Goal: Task Accomplishment & Management: Use online tool/utility

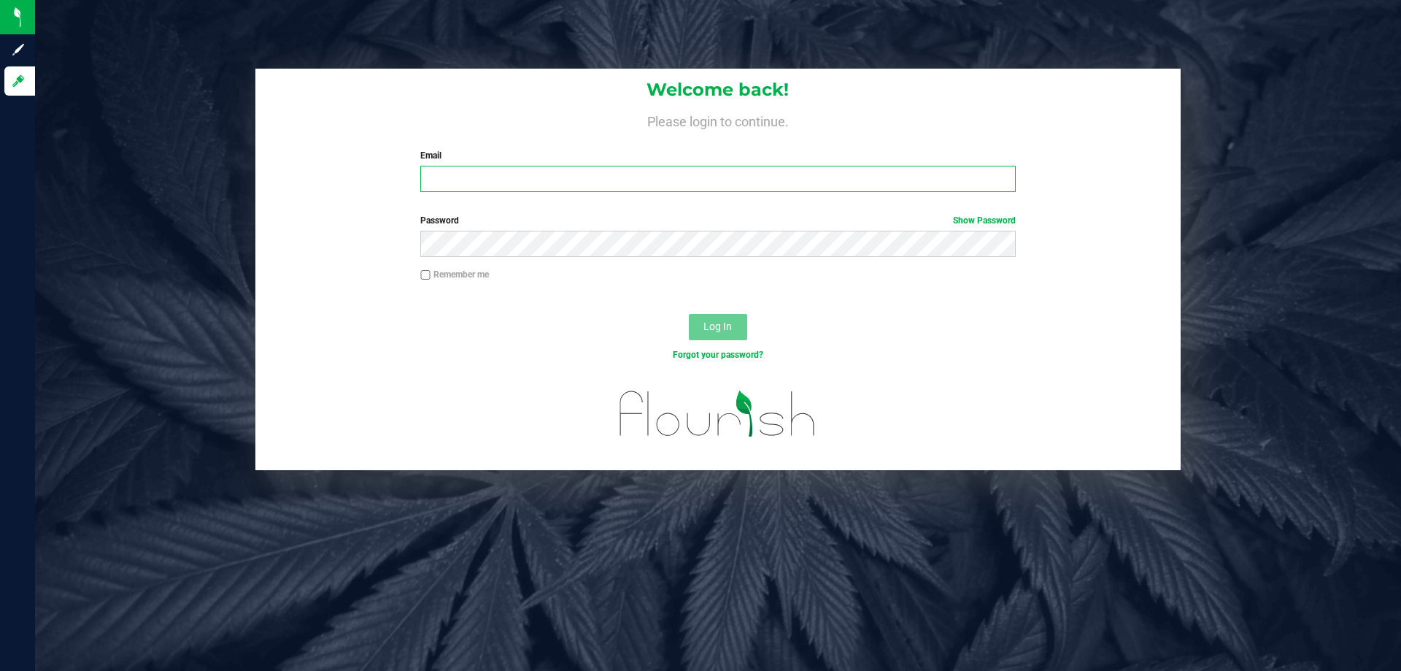
click at [590, 185] on input "Email" at bounding box center [717, 179] width 595 height 26
type input "[EMAIL_ADDRESS][DOMAIN_NAME]"
click at [689, 314] on button "Log In" at bounding box center [718, 327] width 58 height 26
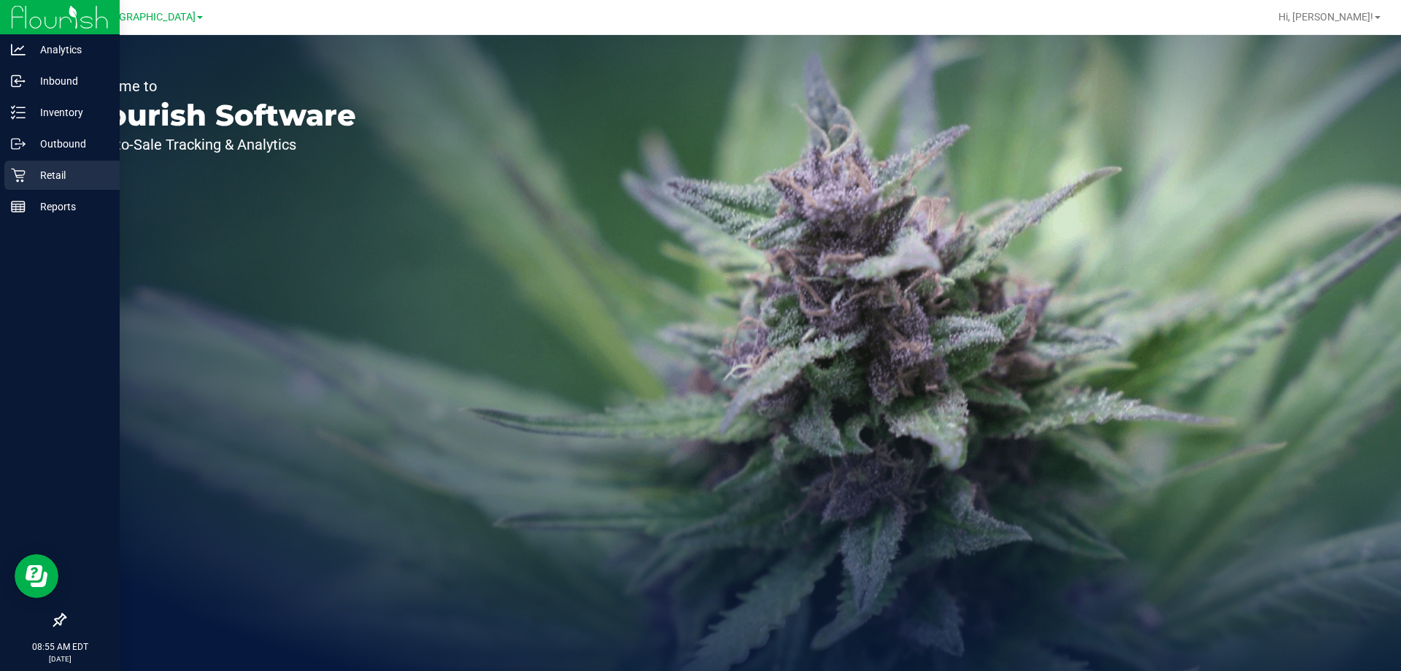
click at [75, 173] on p "Retail" at bounding box center [70, 175] width 88 height 18
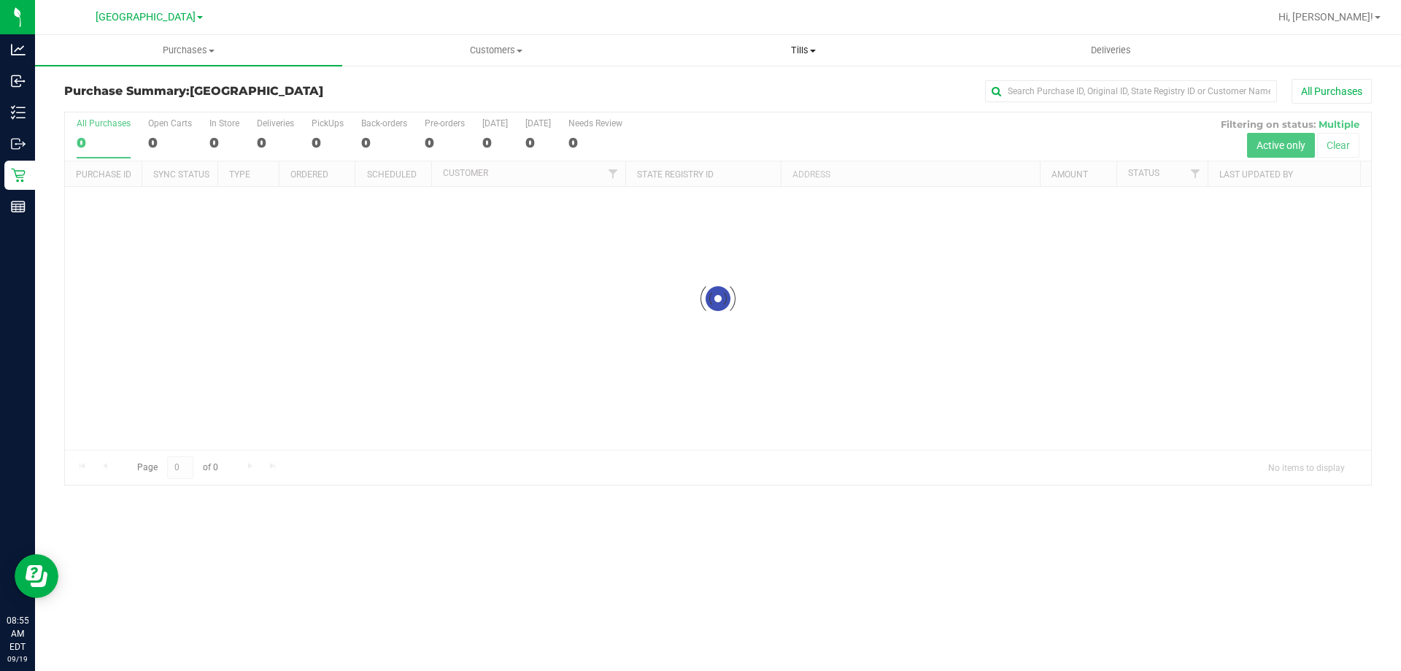
click at [806, 47] on span "Tills" at bounding box center [803, 50] width 306 height 13
click at [759, 93] on li "Manage tills" at bounding box center [803, 89] width 307 height 18
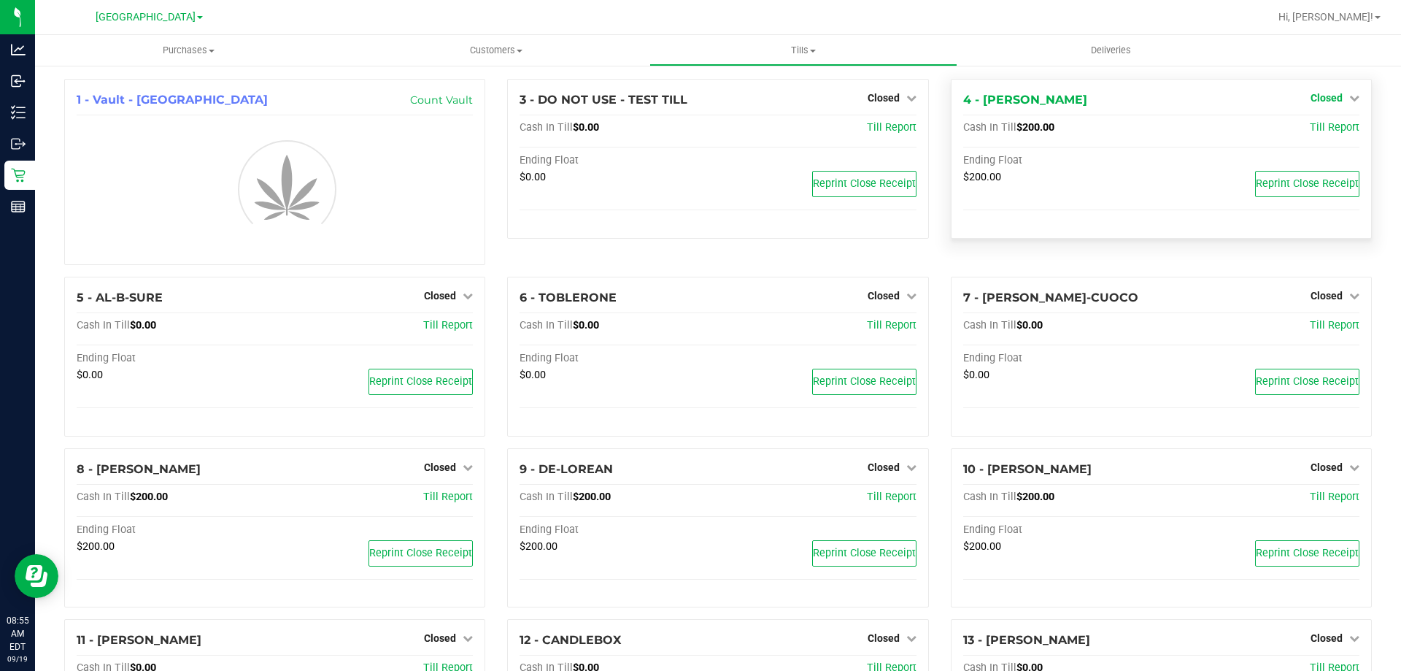
click at [1322, 99] on span "Closed" at bounding box center [1327, 98] width 32 height 12
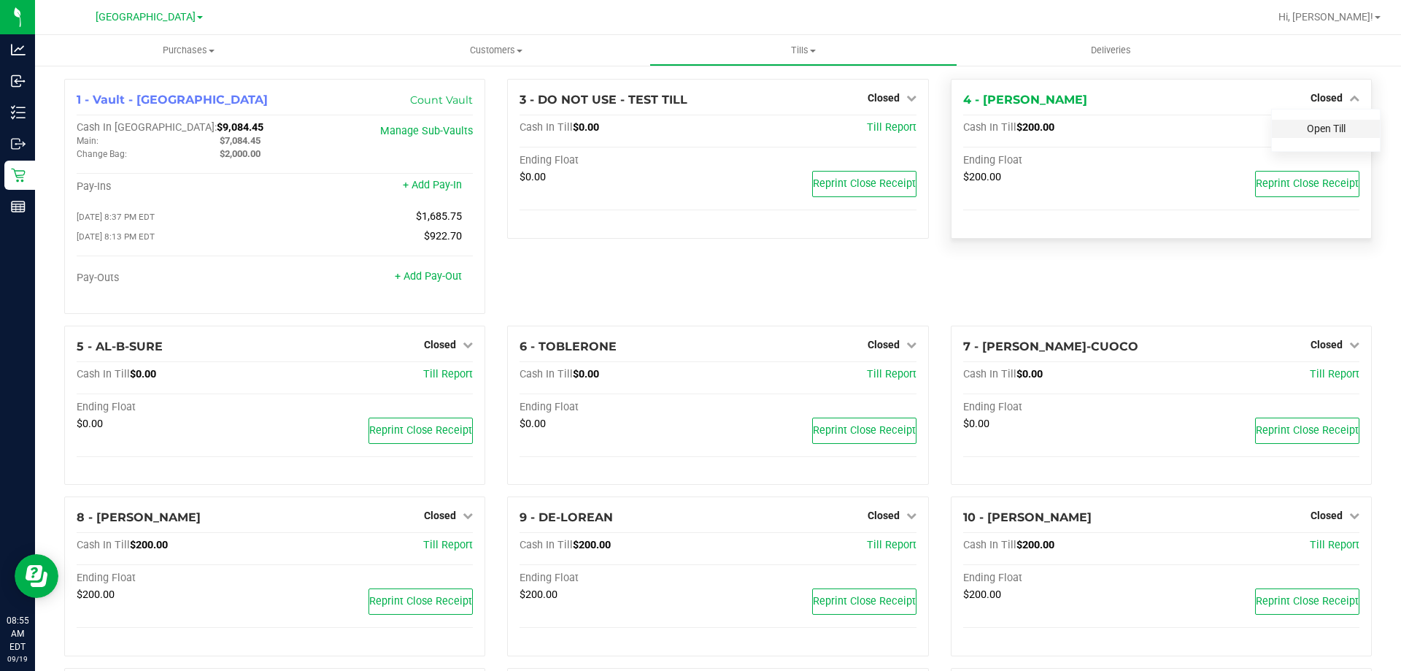
click at [1310, 125] on link "Open Till" at bounding box center [1326, 129] width 39 height 12
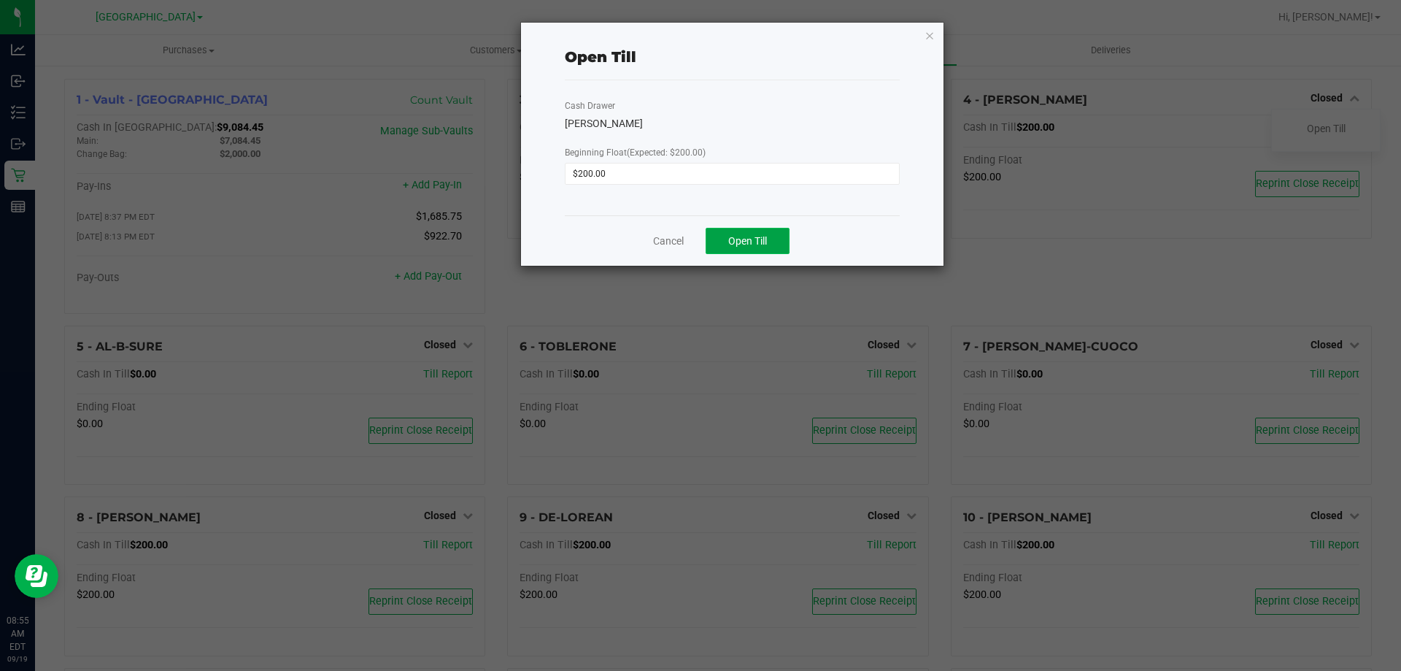
click at [774, 240] on button "Open Till" at bounding box center [748, 241] width 84 height 26
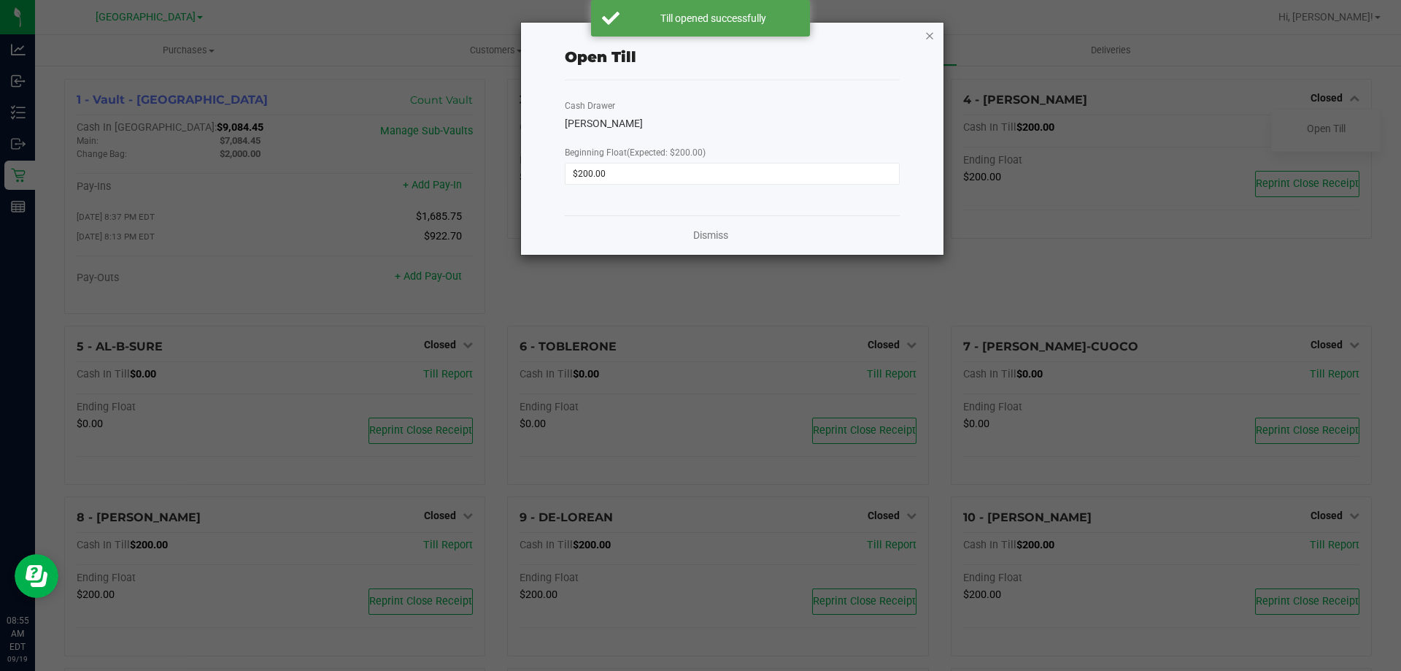
click at [933, 36] on icon "button" at bounding box center [930, 35] width 10 height 18
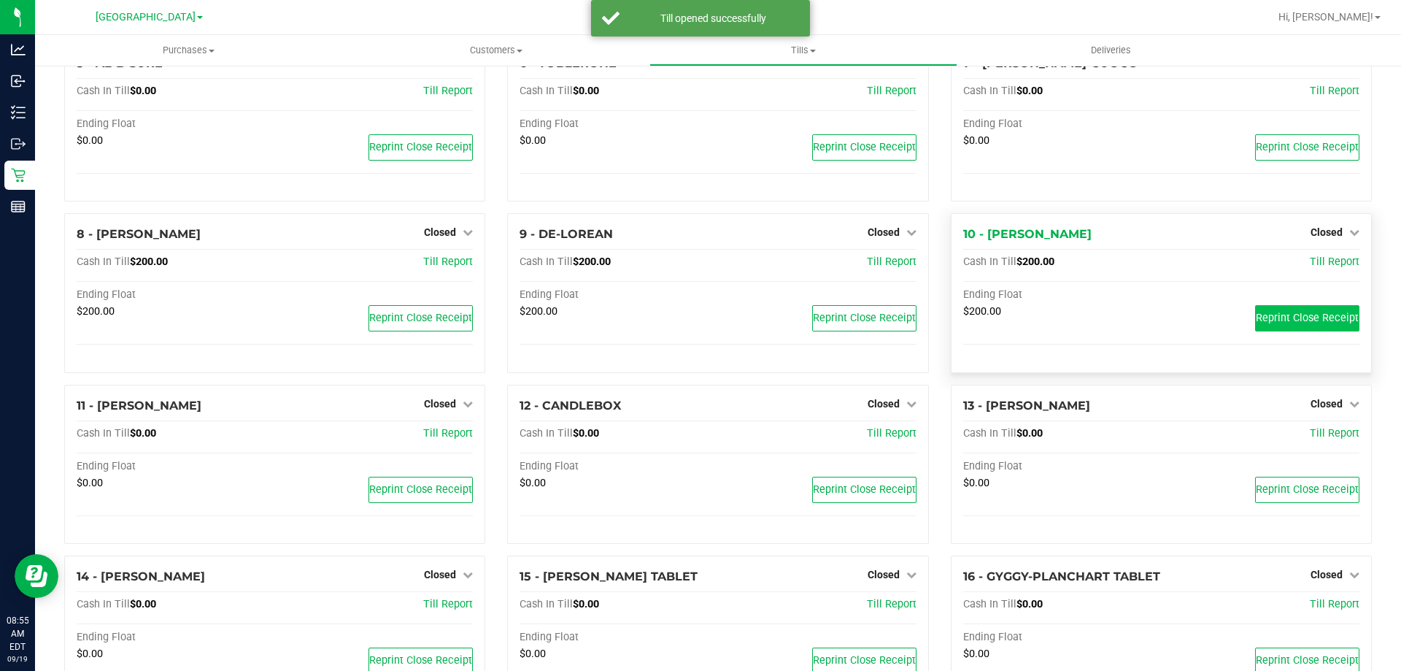
scroll to position [292, 0]
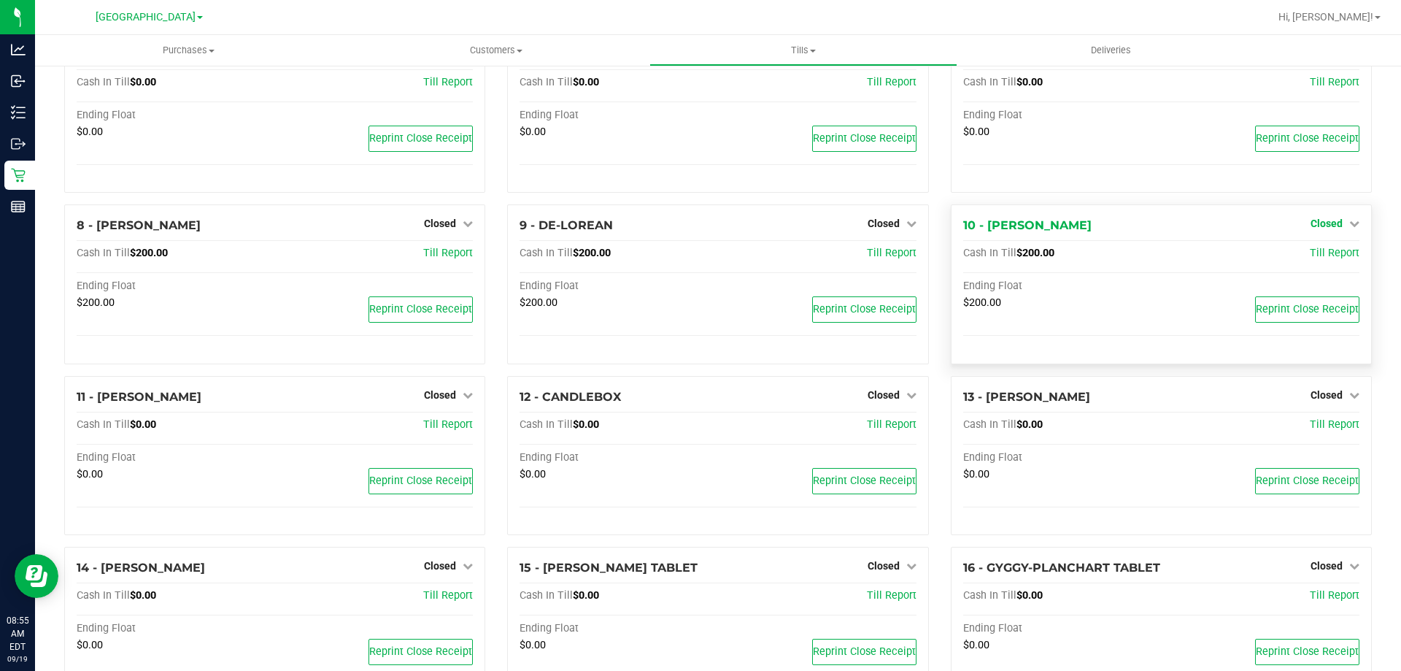
click at [1349, 228] on icon at bounding box center [1354, 223] width 10 height 10
click at [1319, 258] on link "Open Till" at bounding box center [1326, 254] width 39 height 12
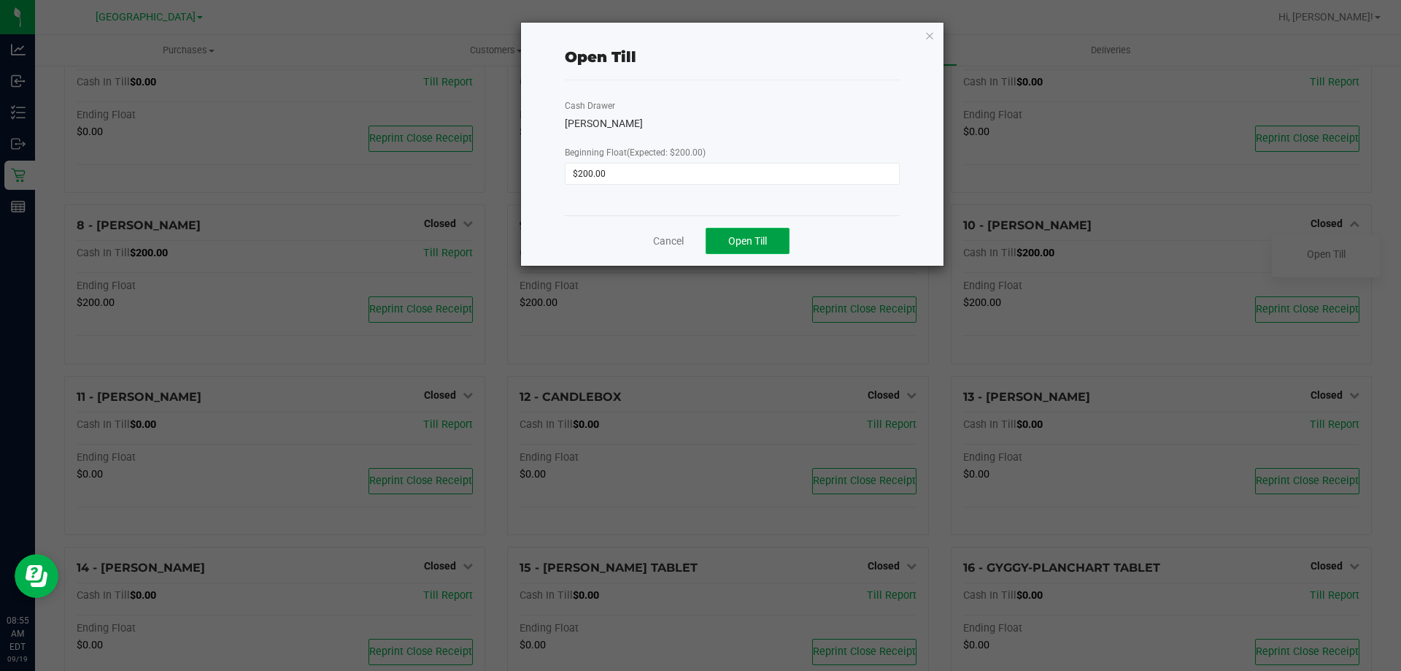
click at [776, 250] on button "Open Till" at bounding box center [748, 241] width 84 height 26
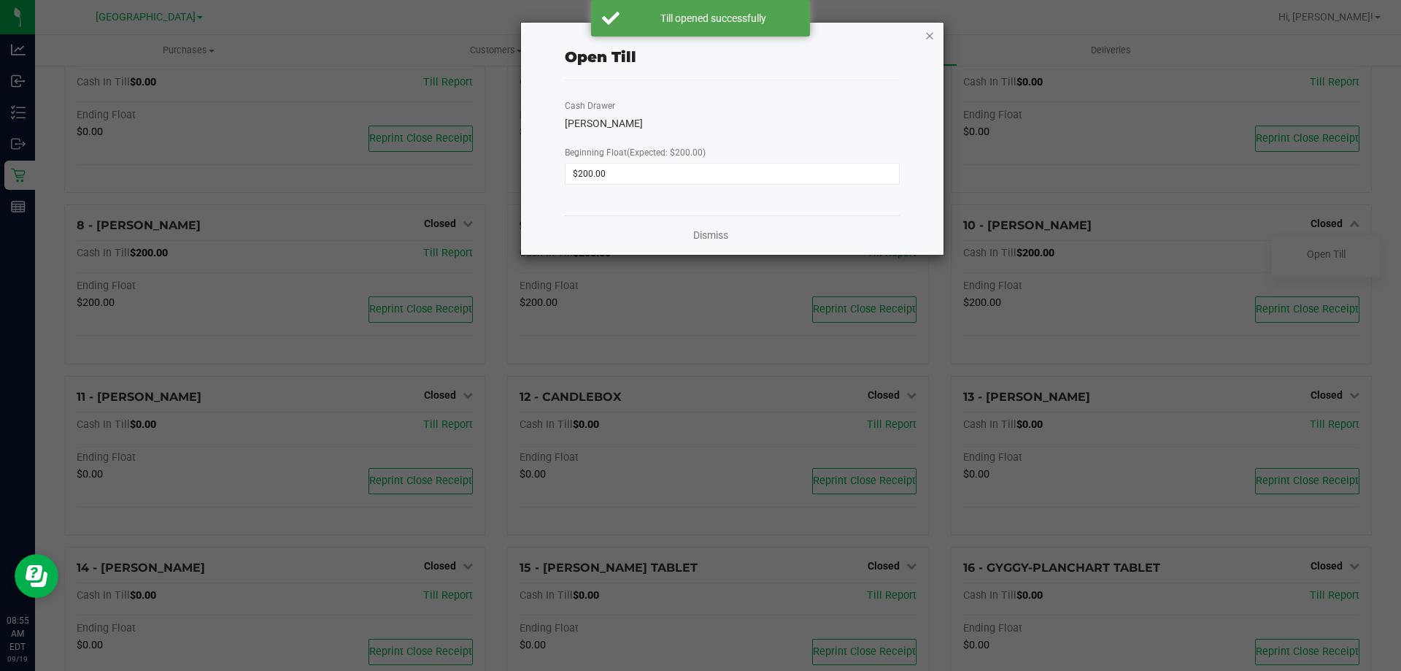
click at [933, 39] on icon "button" at bounding box center [930, 35] width 10 height 18
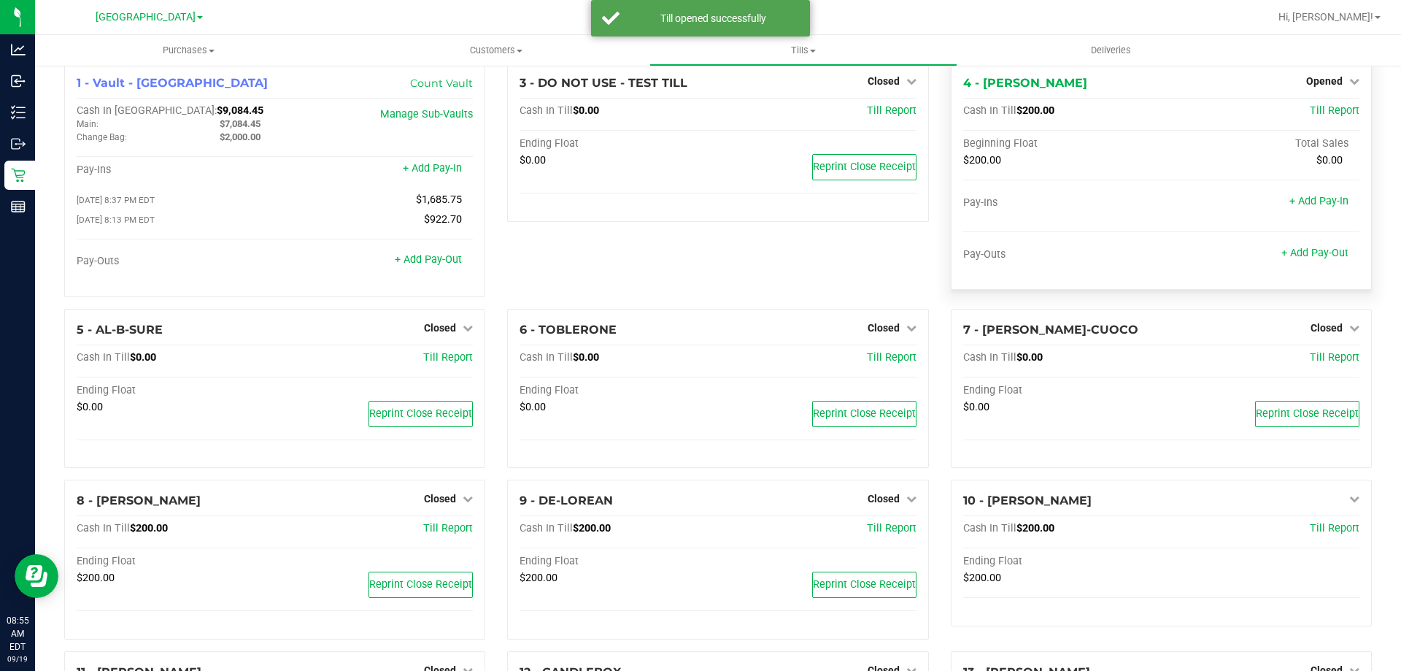
scroll to position [0, 0]
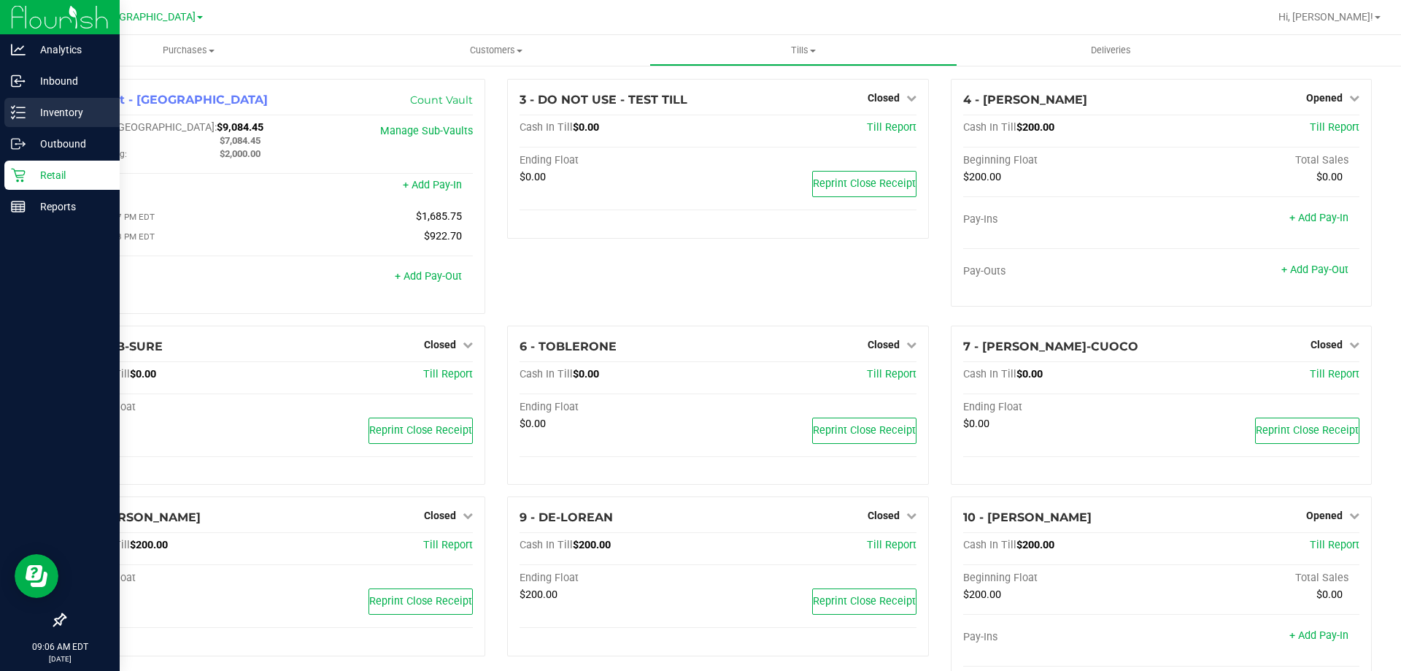
click at [33, 100] on div "Inventory" at bounding box center [61, 112] width 115 height 29
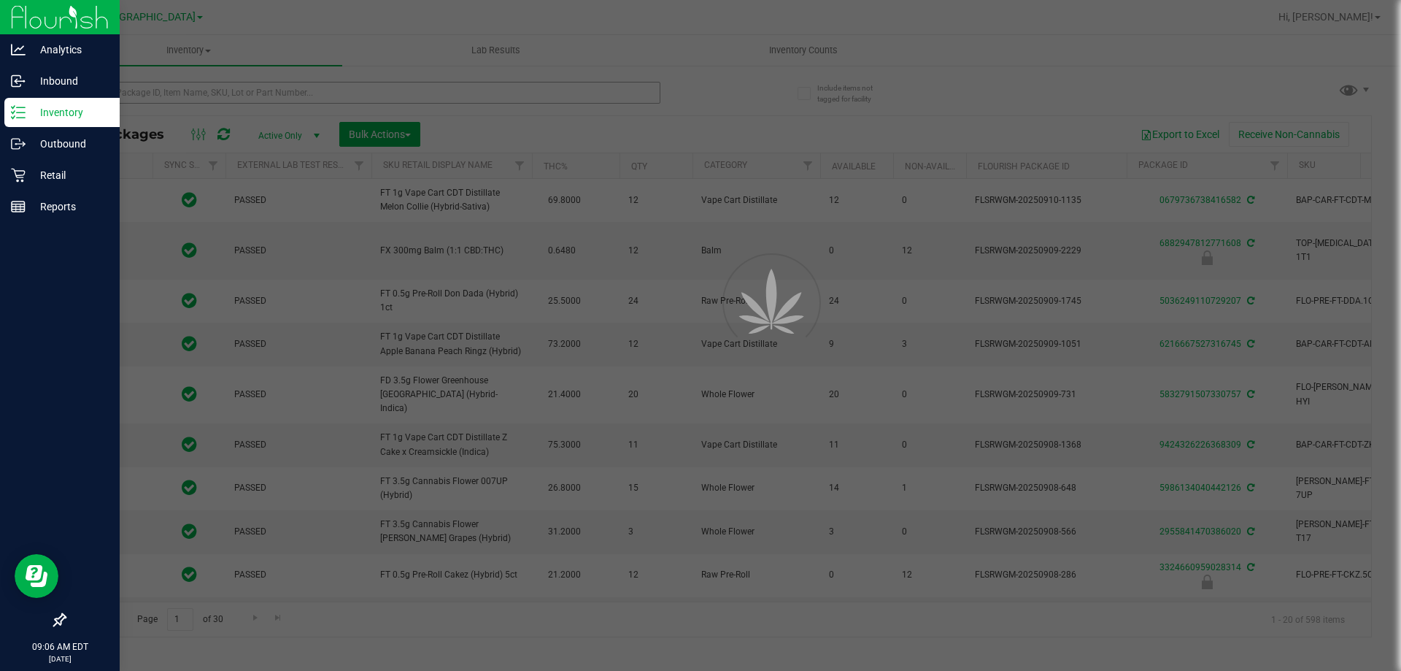
click at [199, 91] on div at bounding box center [700, 335] width 1401 height 671
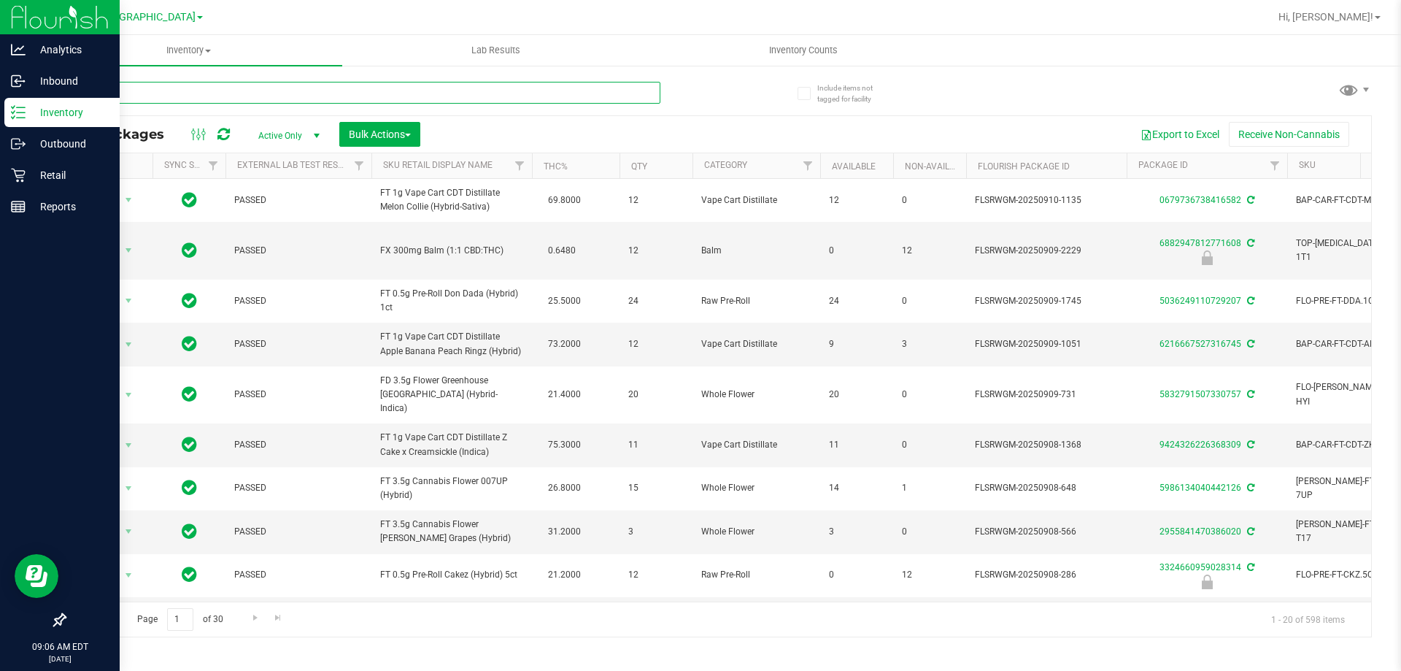
click at [199, 92] on input "text" at bounding box center [362, 93] width 596 height 22
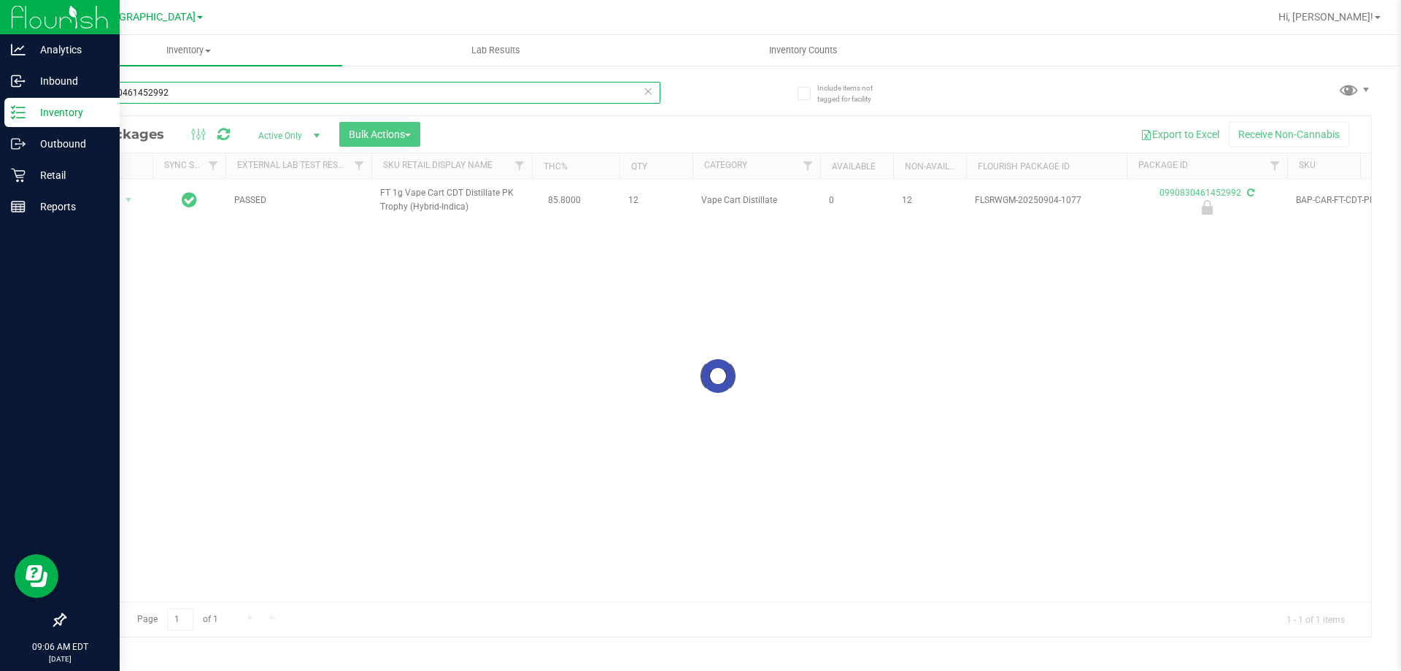
type input "0990830461452992"
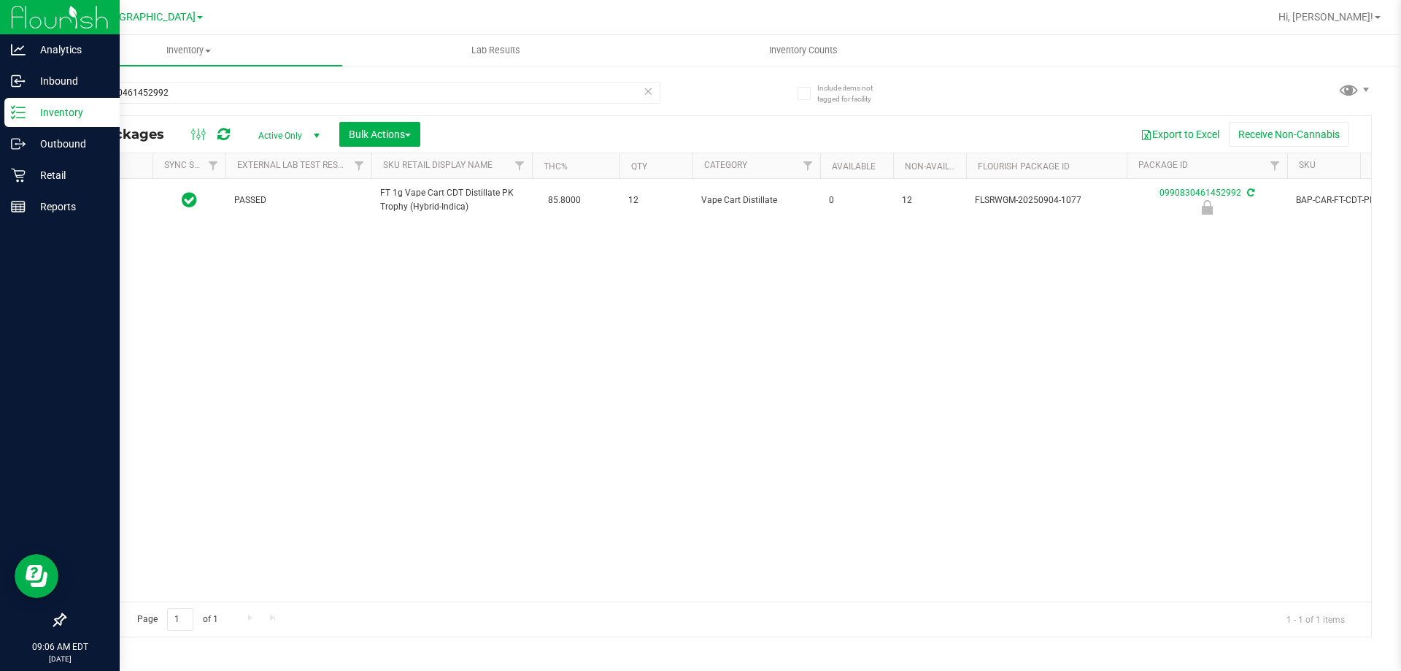
click at [119, 196] on div at bounding box center [109, 200] width 70 height 14
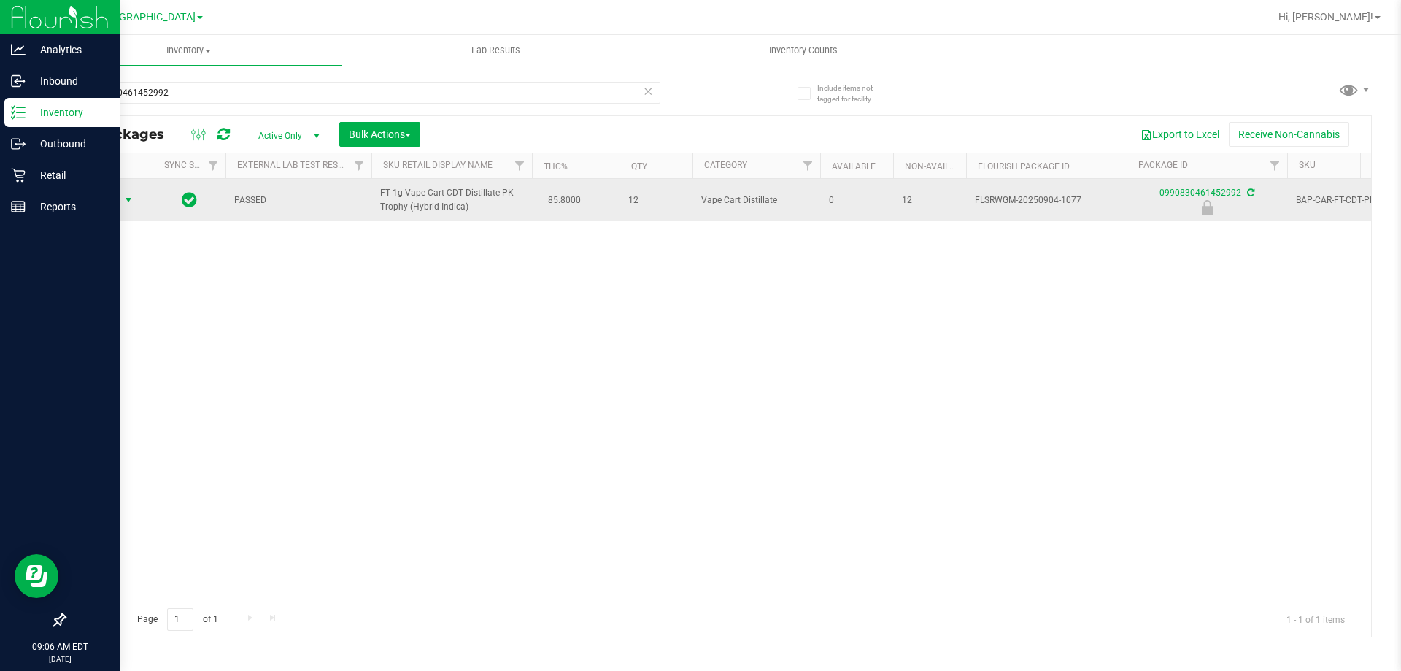
click at [121, 207] on span "select" at bounding box center [129, 200] width 18 height 20
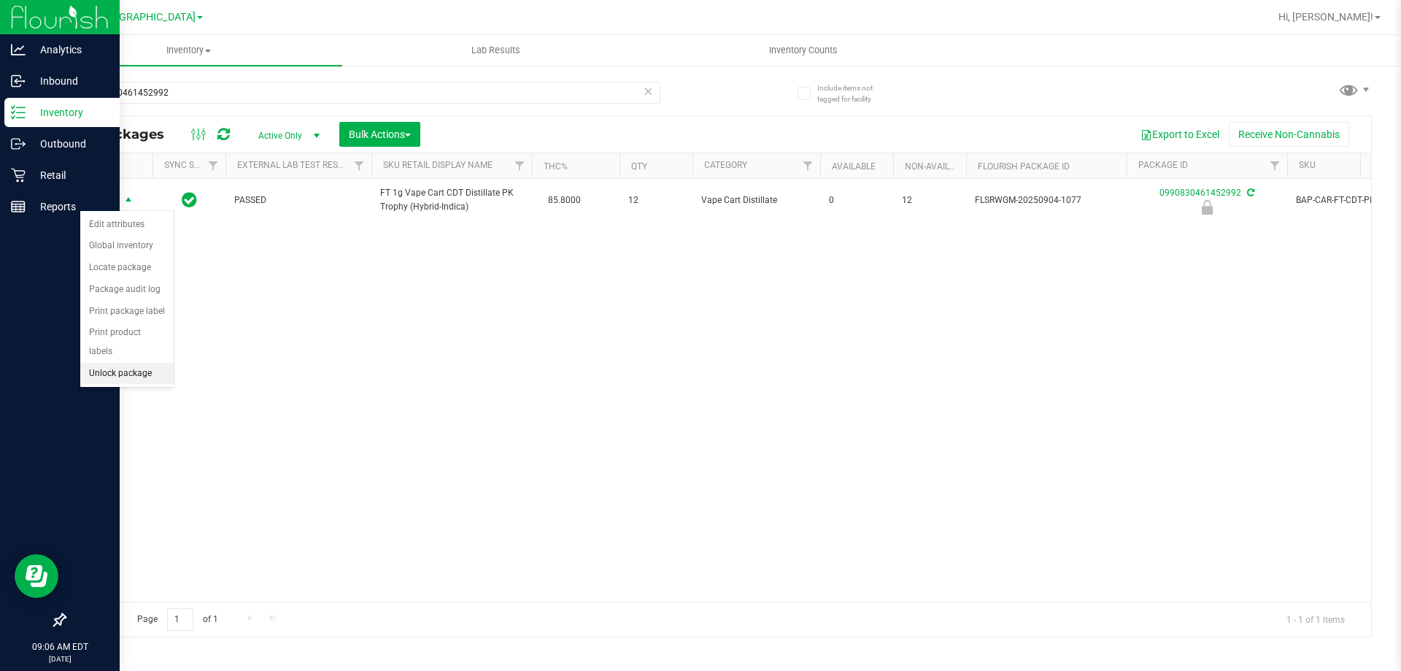
click at [150, 363] on li "Unlock package" at bounding box center [126, 374] width 93 height 22
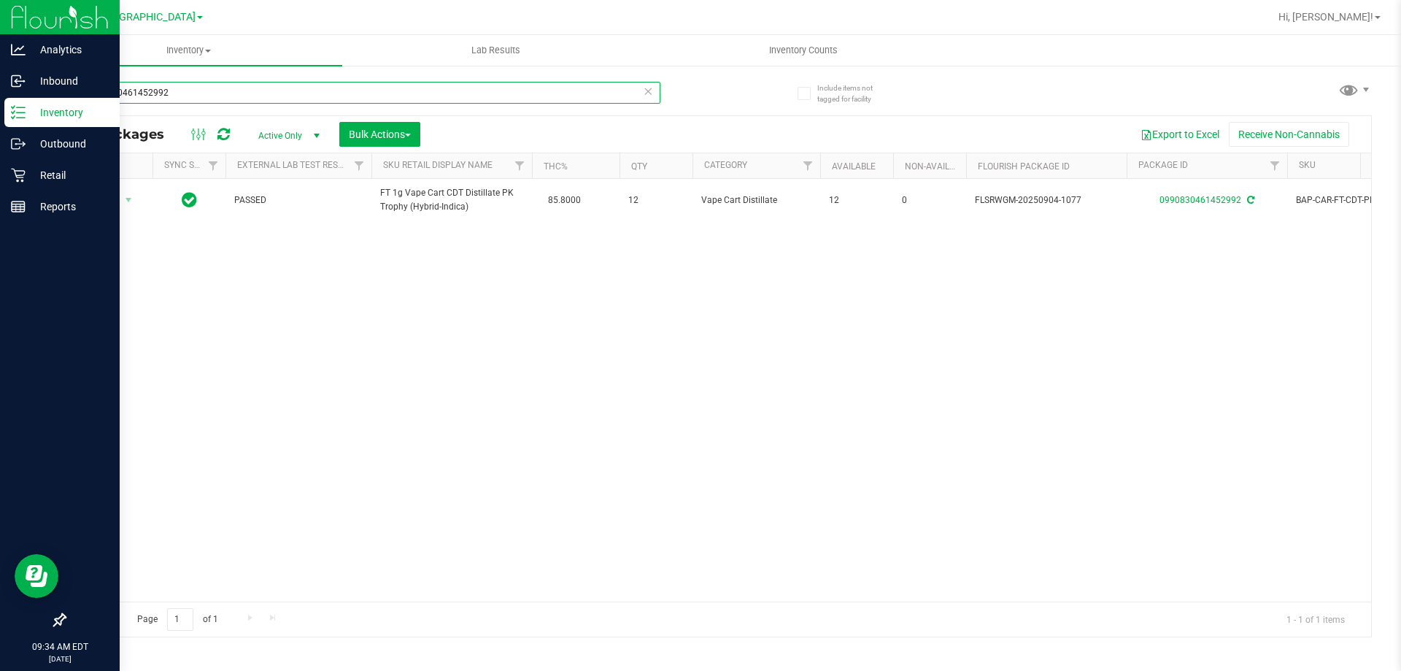
click at [196, 95] on input "0990830461452992" at bounding box center [362, 93] width 596 height 22
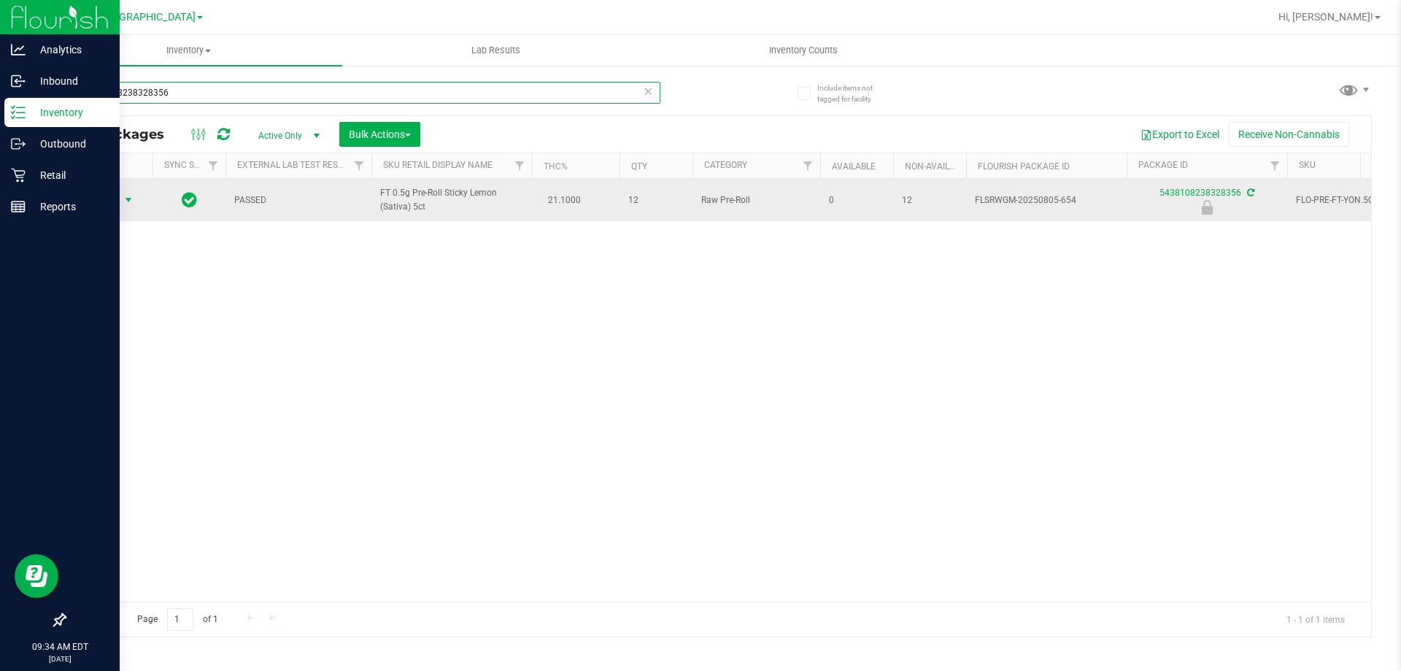
type input "5438108238328356"
click at [117, 200] on span "Action" at bounding box center [99, 200] width 39 height 20
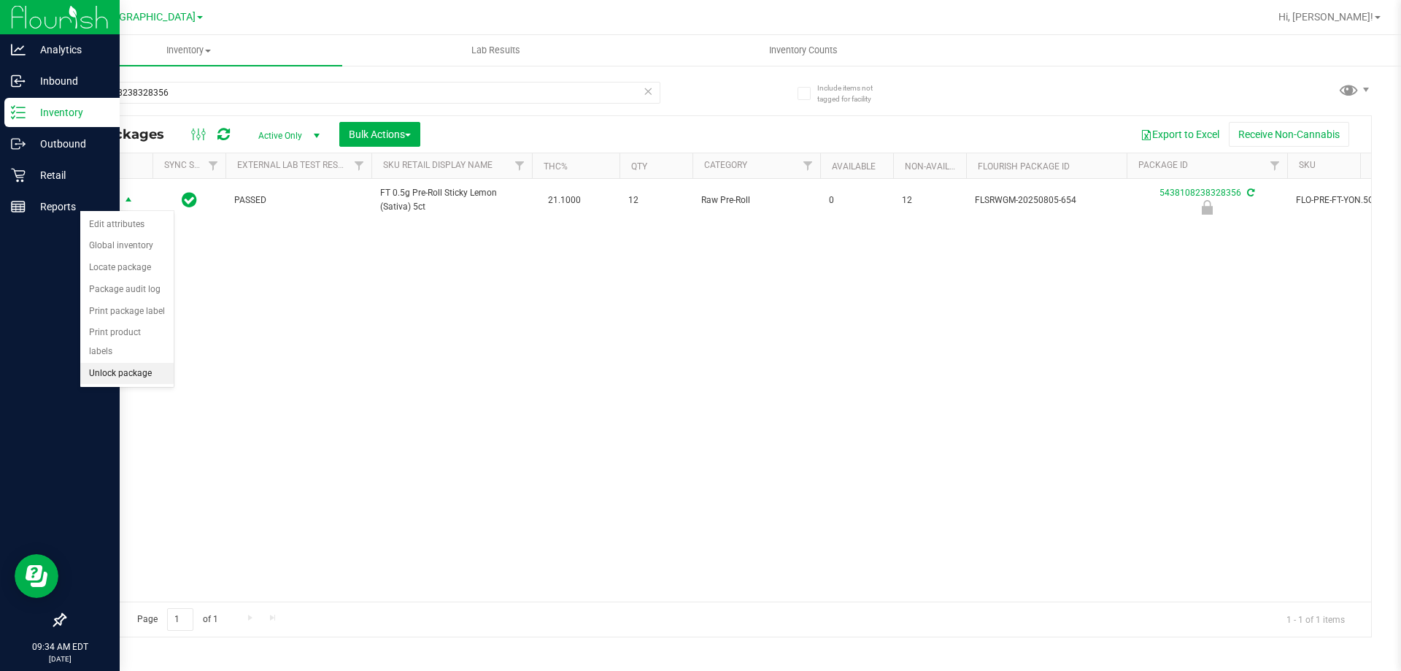
click at [145, 363] on li "Unlock package" at bounding box center [126, 374] width 93 height 22
